Goal: Task Accomplishment & Management: Use online tool/utility

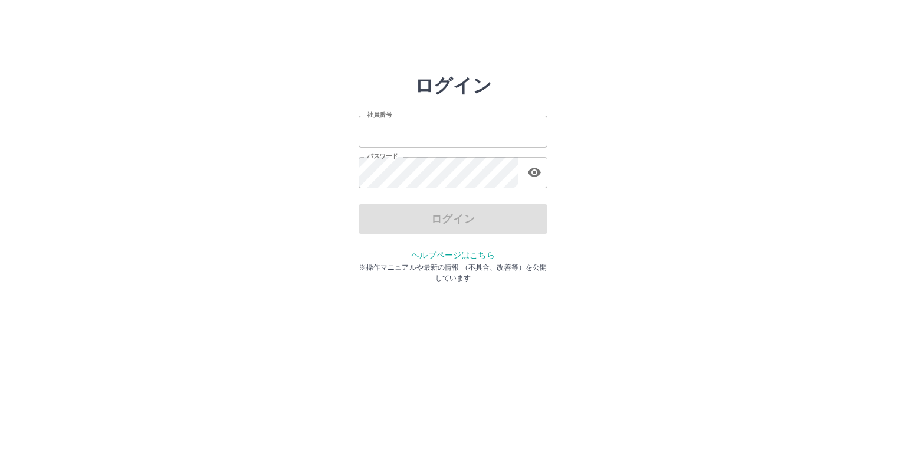
type input "*******"
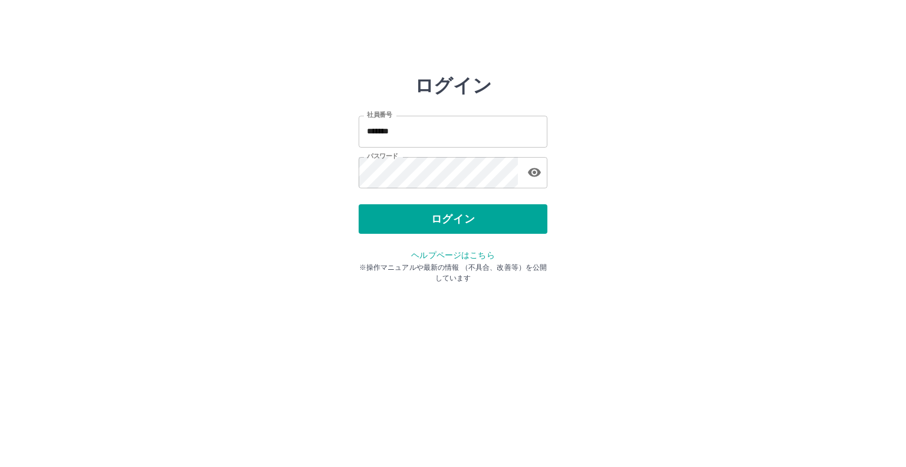
click at [418, 228] on div "ログイン" at bounding box center [453, 218] width 189 height 29
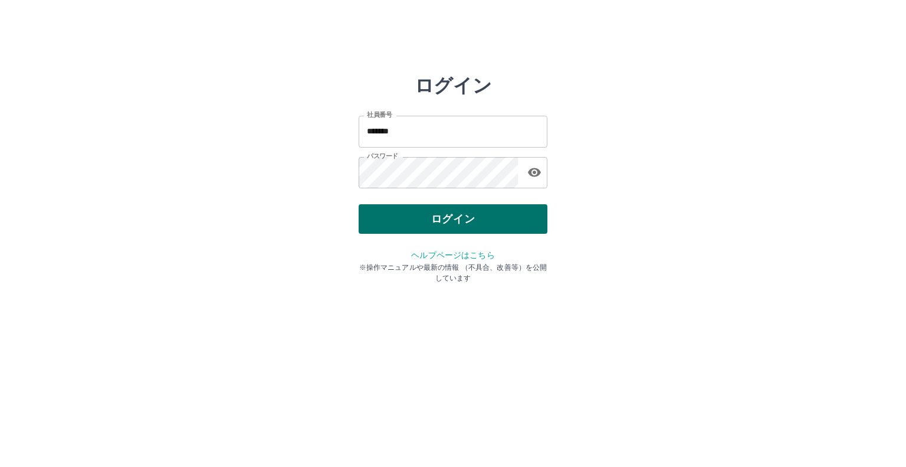
click at [404, 221] on button "ログイン" at bounding box center [453, 218] width 189 height 29
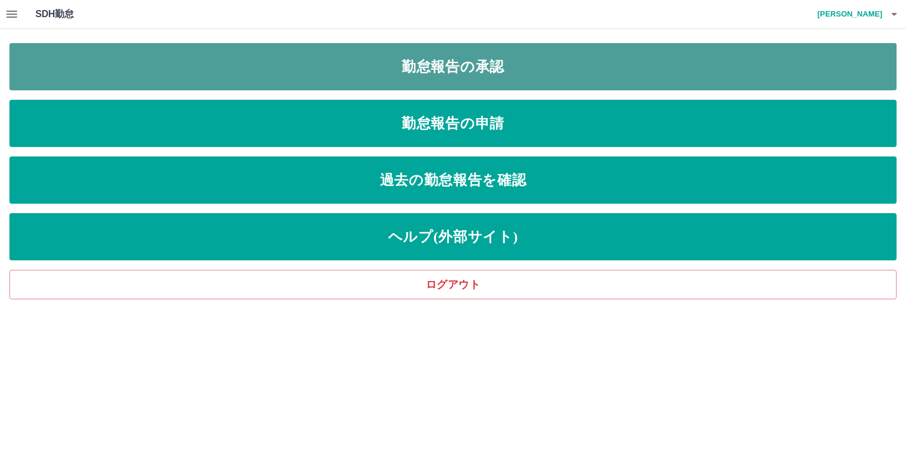
click at [437, 65] on link "勤怠報告の承認" at bounding box center [452, 66] width 887 height 47
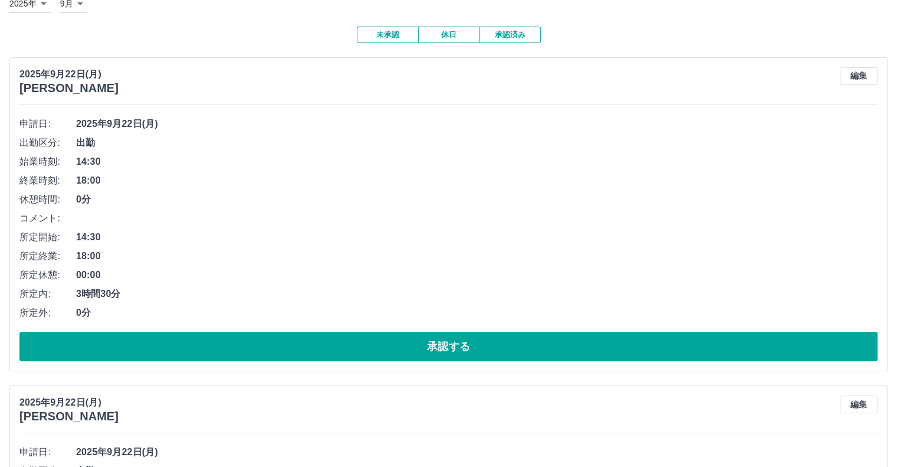
scroll to position [118, 0]
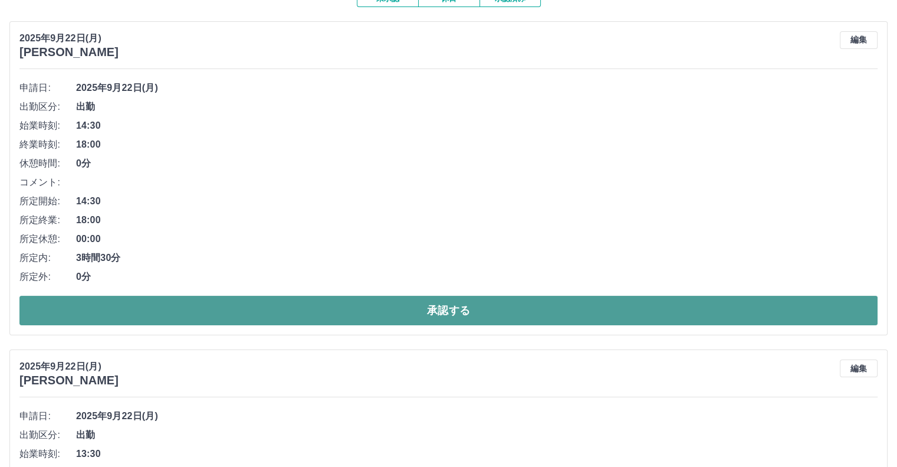
click at [161, 311] on button "承認する" at bounding box center [448, 310] width 858 height 29
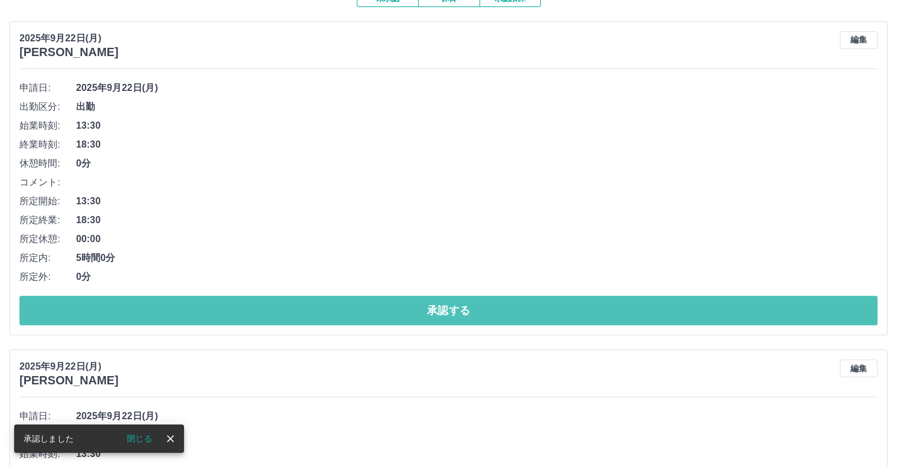
click at [161, 311] on button "承認する" at bounding box center [448, 310] width 858 height 29
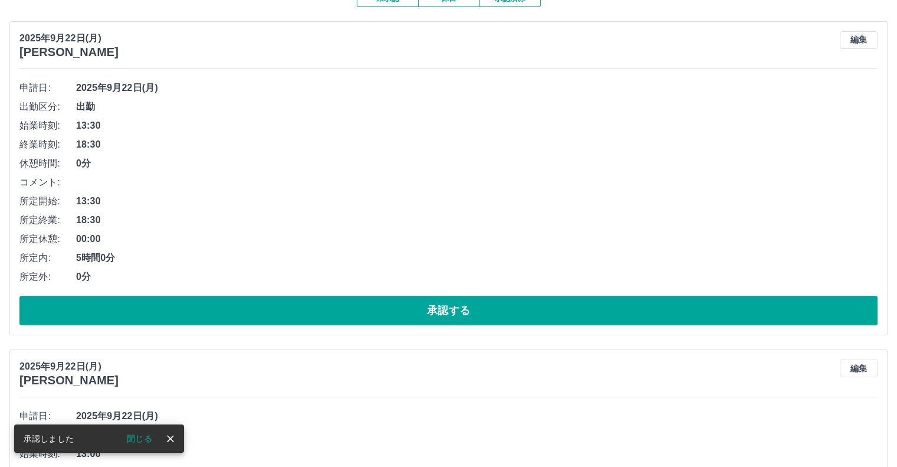
click at [161, 311] on button "承認する" at bounding box center [448, 310] width 858 height 29
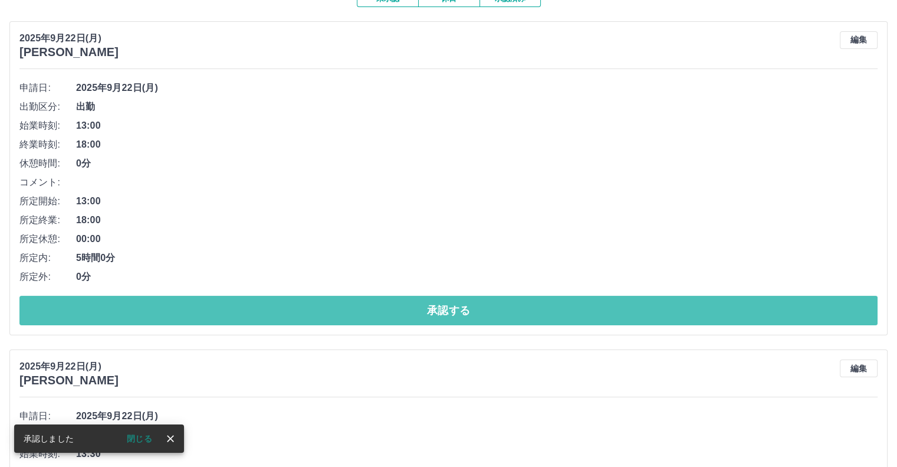
click at [161, 311] on button "承認する" at bounding box center [448, 310] width 858 height 29
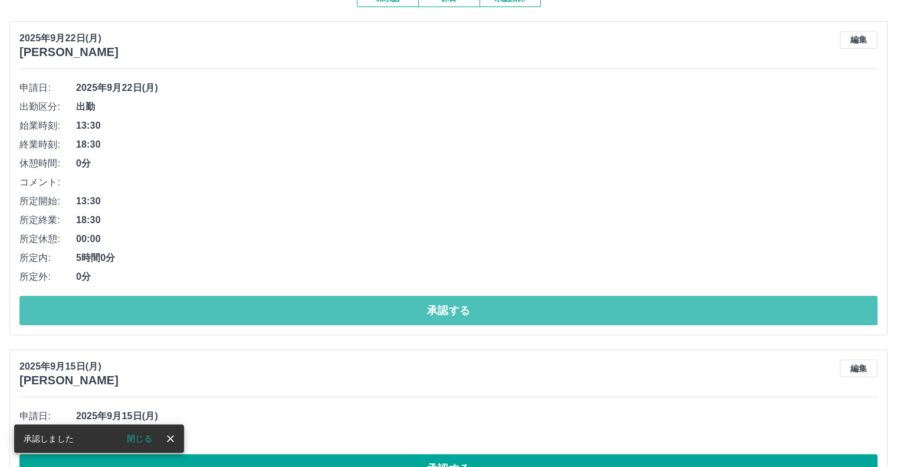
click at [159, 310] on button "承認する" at bounding box center [448, 310] width 858 height 29
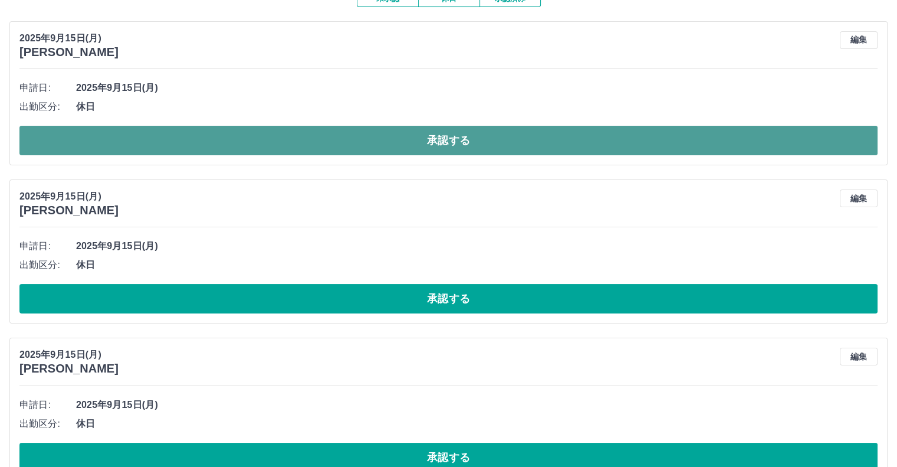
click at [140, 147] on button "承認する" at bounding box center [448, 140] width 858 height 29
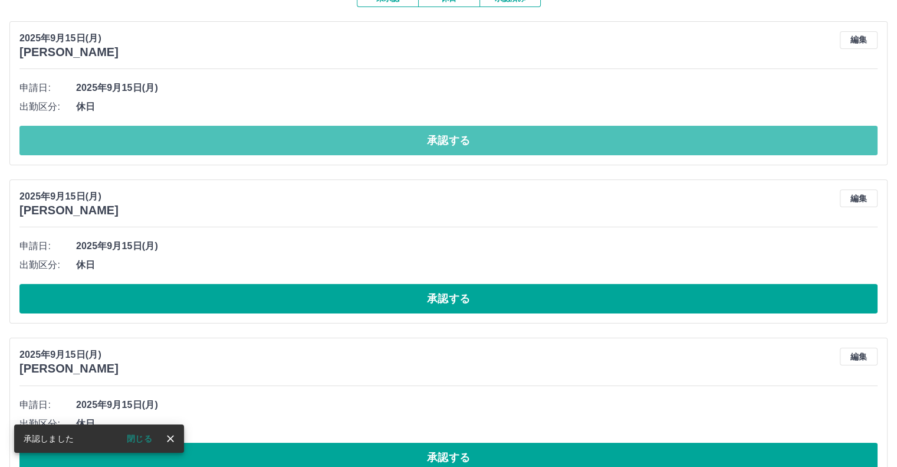
click at [142, 144] on button "承認する" at bounding box center [448, 140] width 858 height 29
click at [142, 143] on button "承認する" at bounding box center [448, 140] width 858 height 29
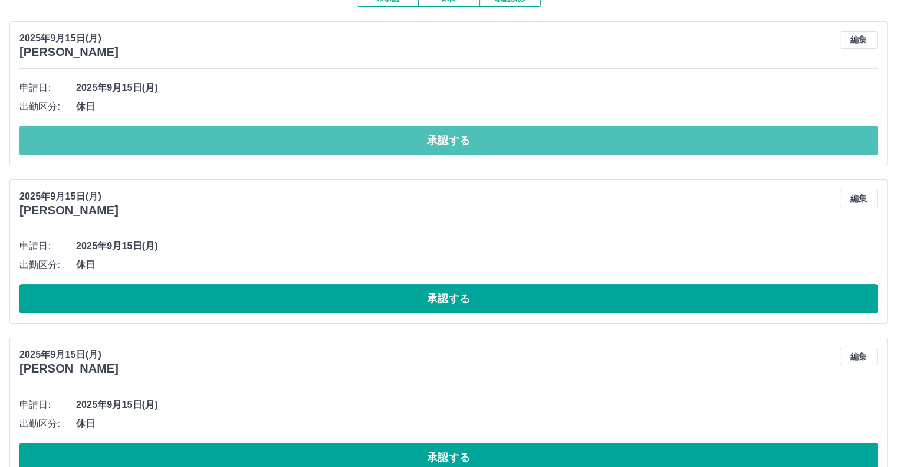
click at [142, 143] on button "承認する" at bounding box center [448, 140] width 858 height 29
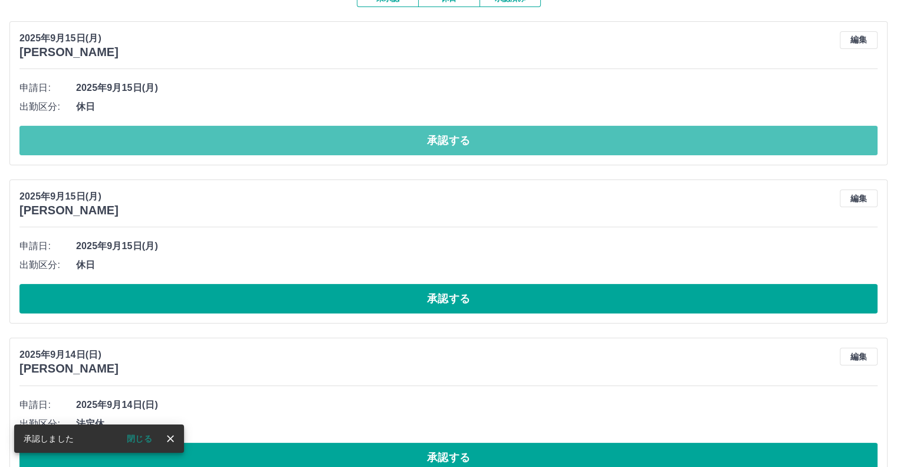
click at [142, 142] on button "承認する" at bounding box center [448, 140] width 858 height 29
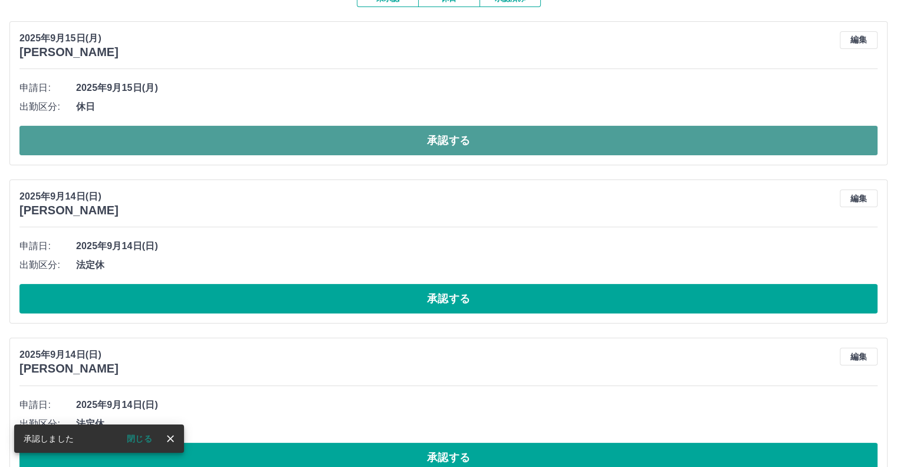
click at [140, 141] on button "承認する" at bounding box center [448, 140] width 858 height 29
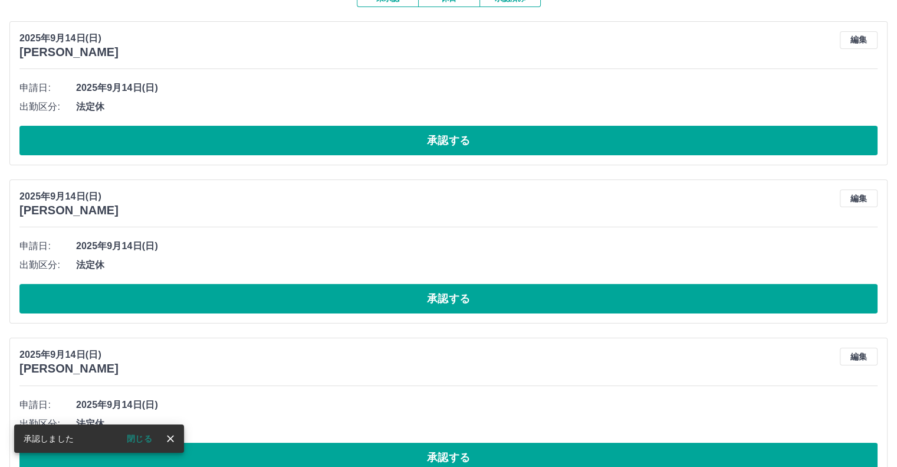
click at [138, 142] on button "承認する" at bounding box center [448, 140] width 858 height 29
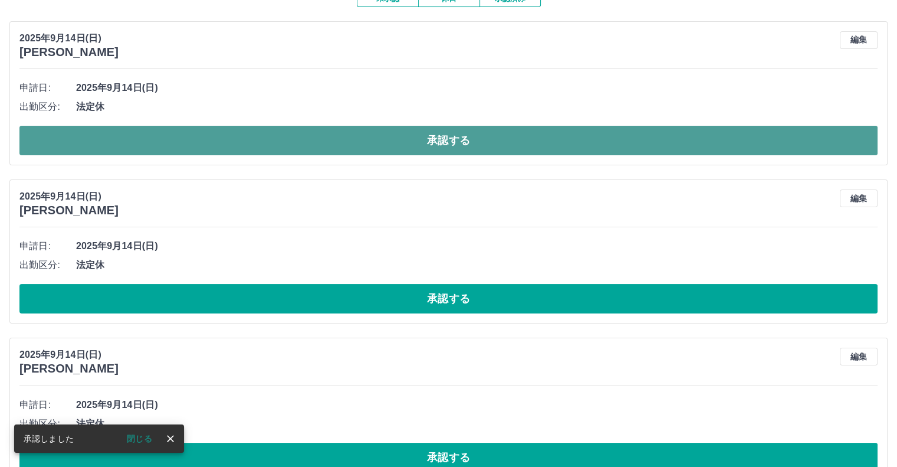
click at [135, 143] on button "承認する" at bounding box center [448, 140] width 858 height 29
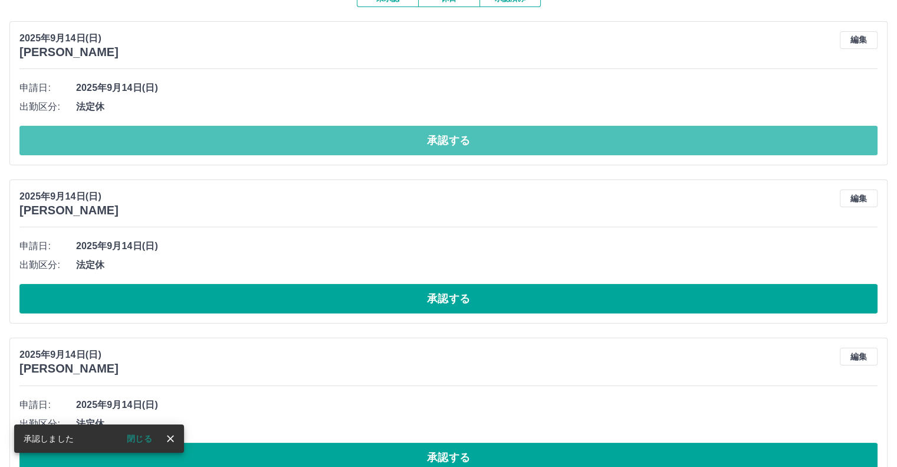
click at [137, 135] on button "承認する" at bounding box center [448, 140] width 858 height 29
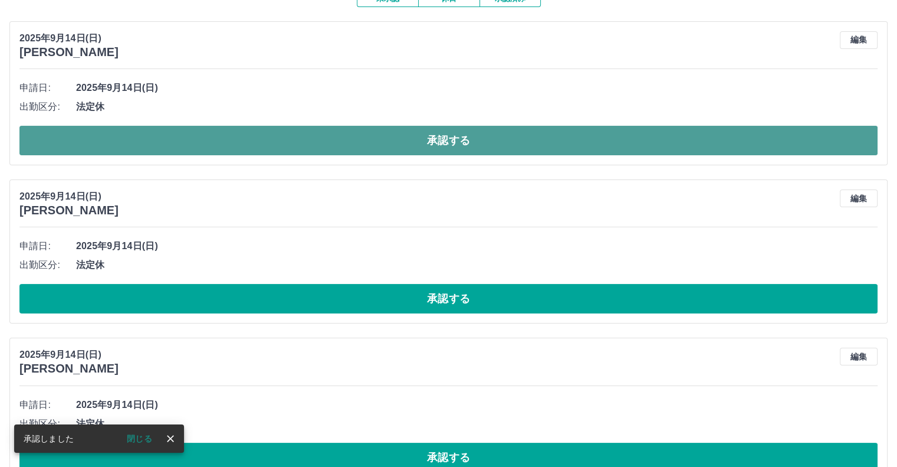
click at [135, 139] on button "承認する" at bounding box center [448, 140] width 858 height 29
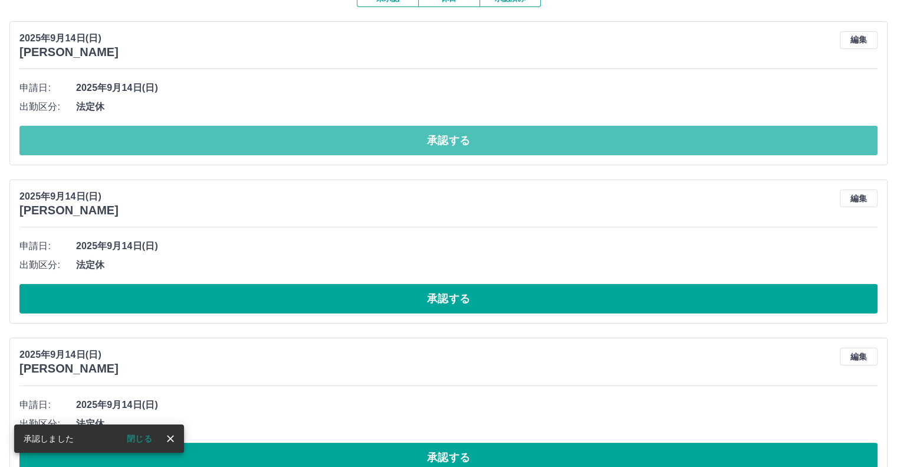
click at [135, 143] on button "承認する" at bounding box center [448, 140] width 858 height 29
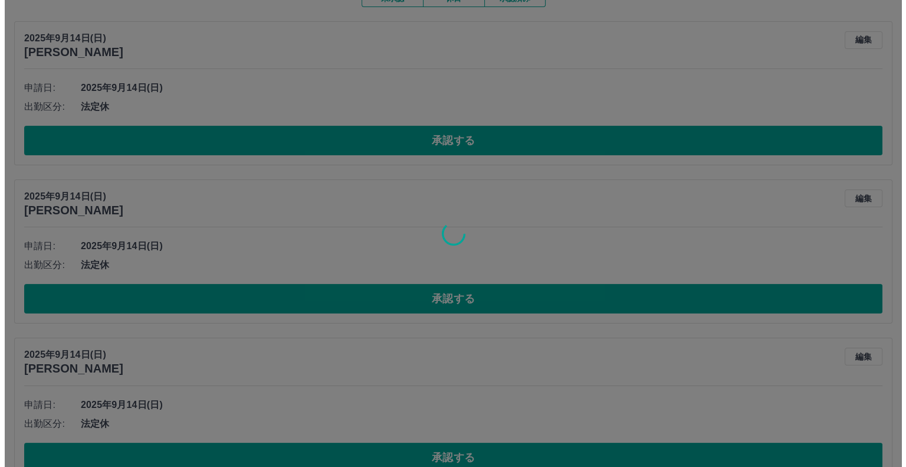
scroll to position [0, 0]
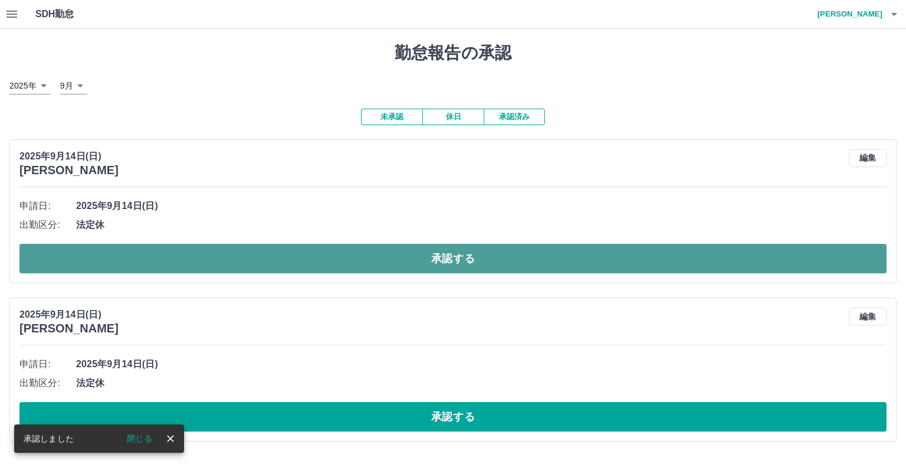
click at [181, 258] on button "承認する" at bounding box center [452, 258] width 867 height 29
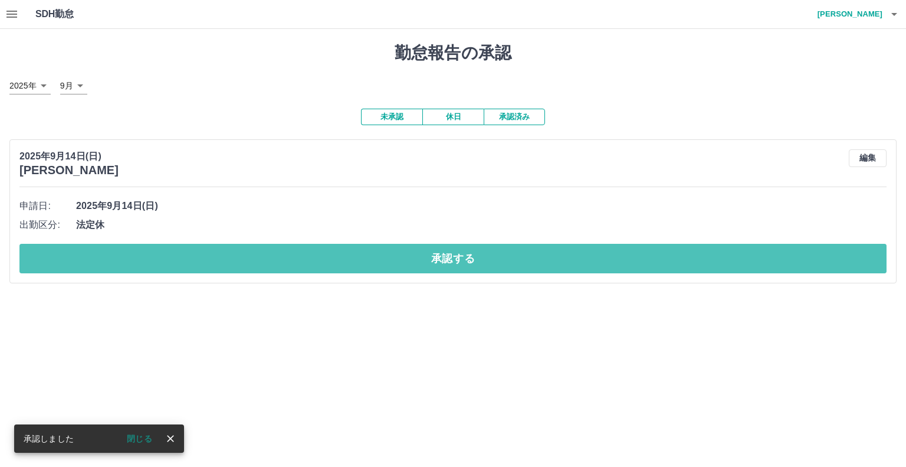
click at [181, 258] on button "承認する" at bounding box center [452, 258] width 867 height 29
